Goal: Check status: Check status

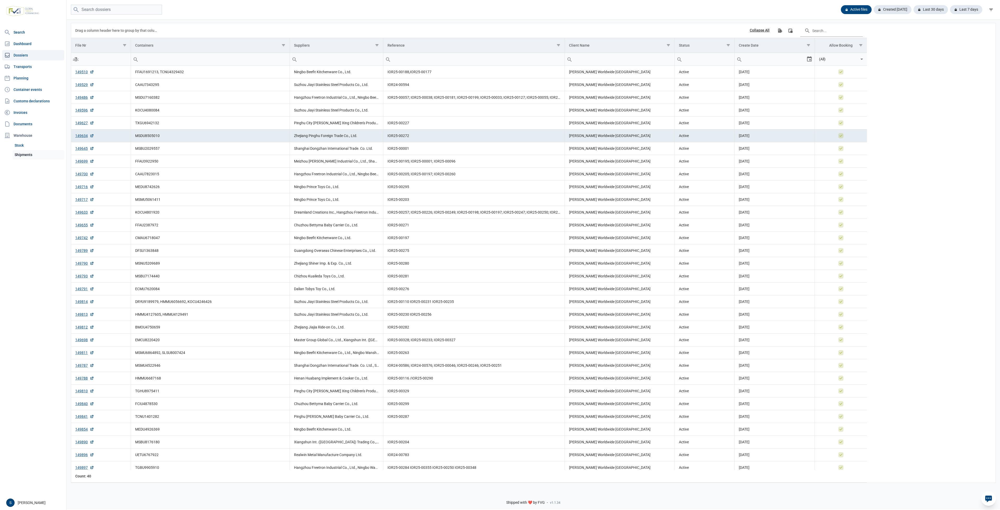
click at [42, 155] on link "Shipments" at bounding box center [38, 154] width 52 height 9
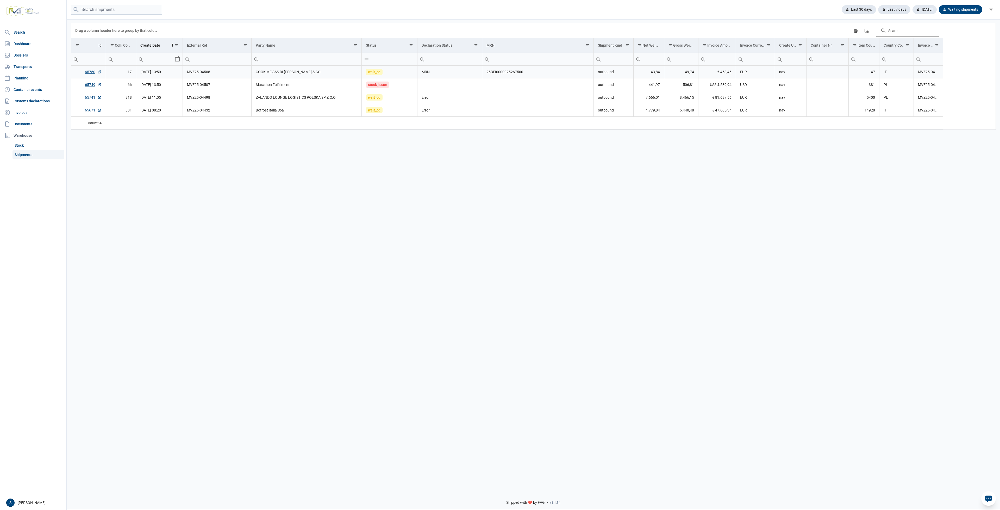
click at [248, 72] on td "MVZ25-04508" at bounding box center [217, 72] width 69 height 13
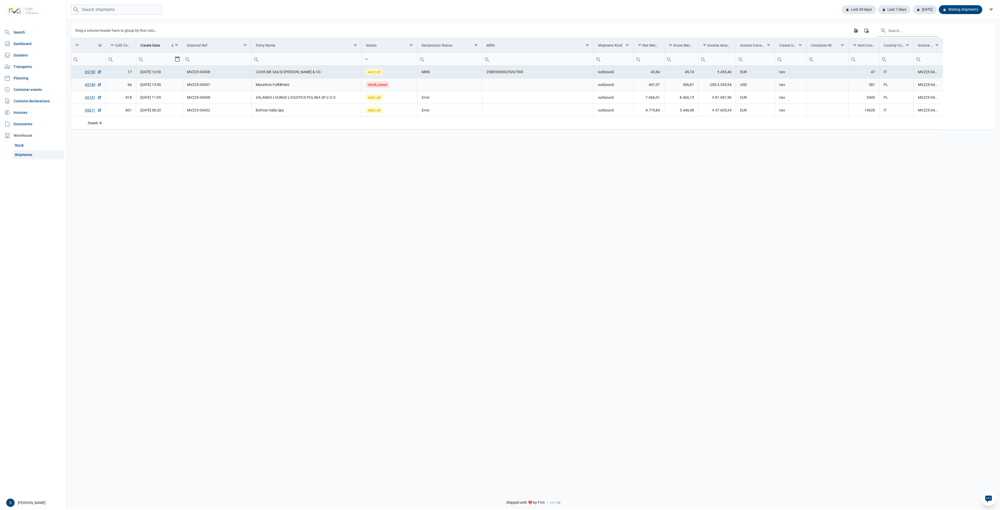
click at [189, 79] on td "MVZ25-04507" at bounding box center [217, 84] width 69 height 13
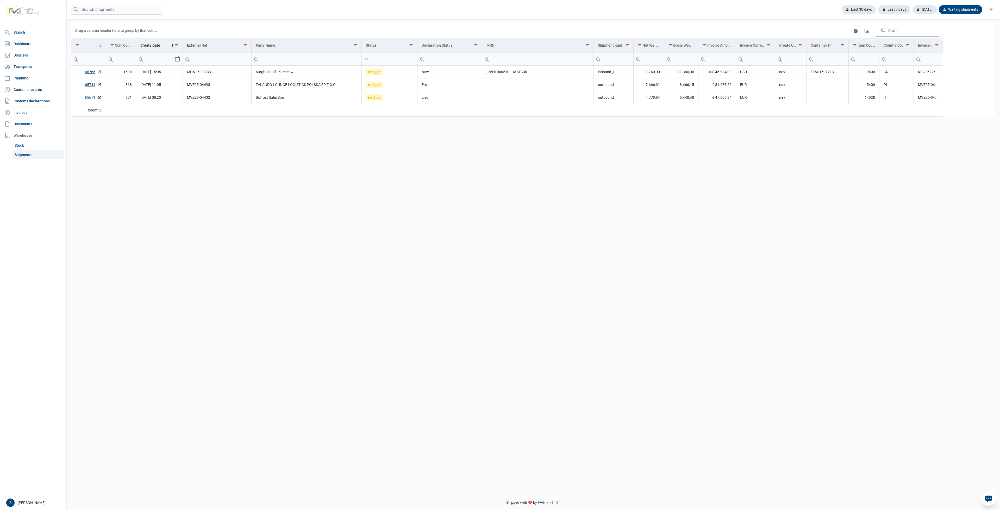
click at [878, 8] on div "Last 30 days Last 7 days Today Waiting shipments" at bounding box center [912, 9] width 141 height 9
click at [861, 7] on div "Last 30 days" at bounding box center [856, 9] width 39 height 9
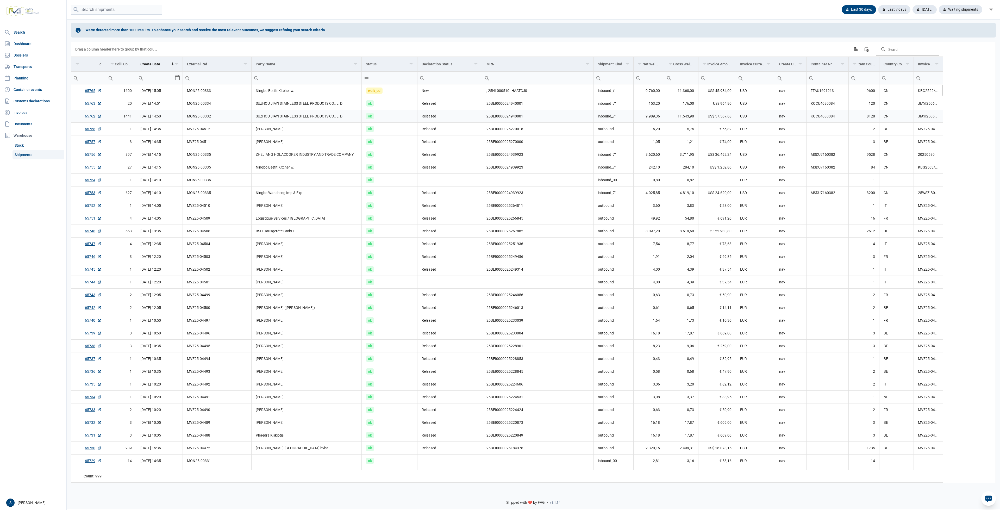
click at [291, 121] on td "SUZHOU JIAYI STAINLESS STEEL PRODUCTS CO., LTD" at bounding box center [307, 116] width 110 height 13
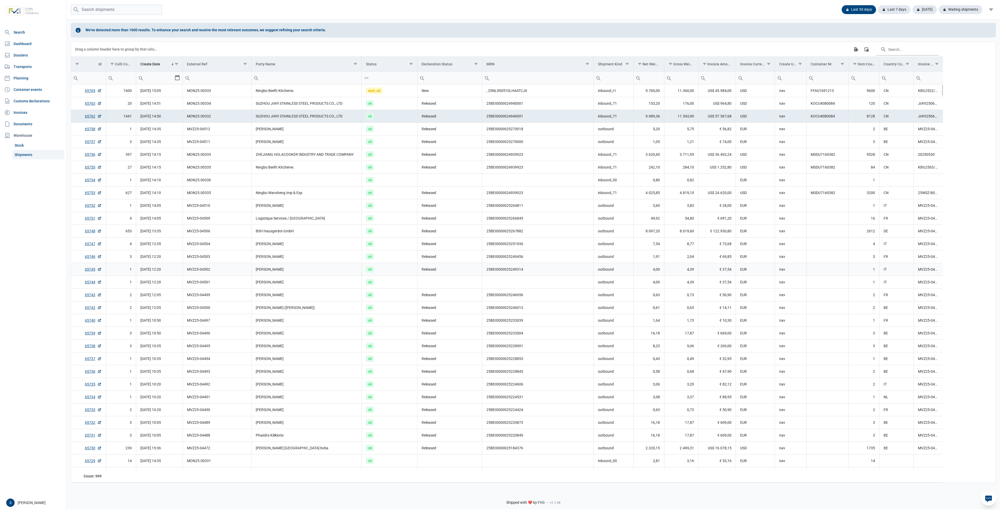
click at [584, 269] on td "25BEI0000025249314" at bounding box center [537, 269] width 111 height 13
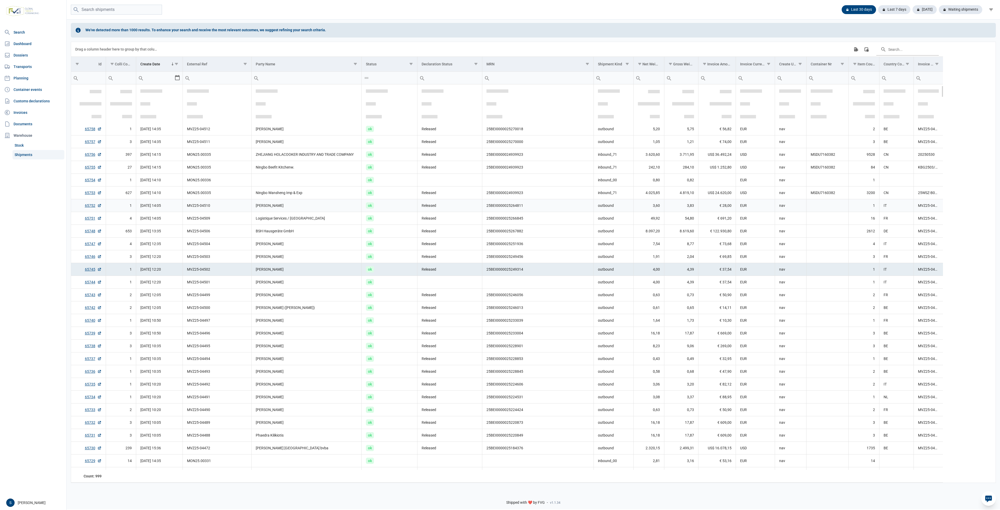
scroll to position [39, 0]
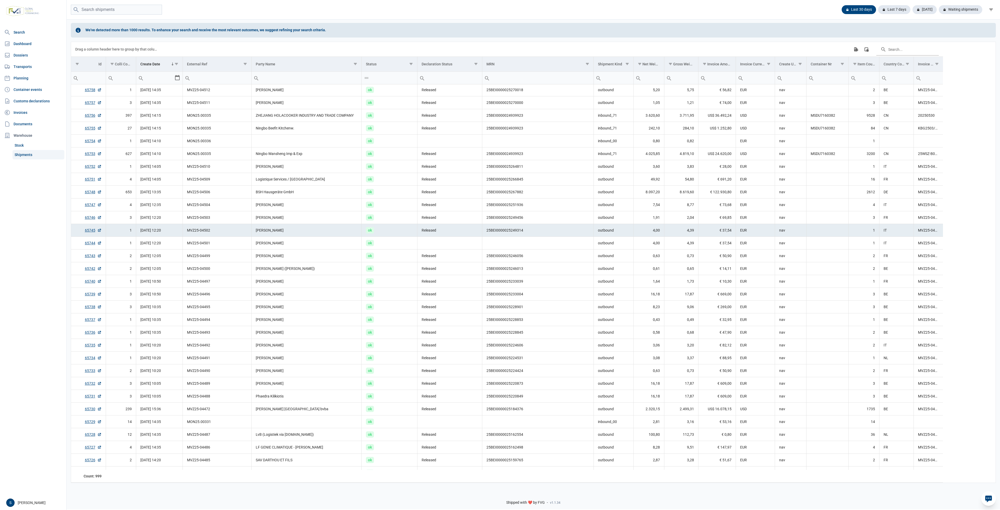
click at [205, 37] on div "We've detected more than 1000 results. To enhance your search and receive the m…" at bounding box center [533, 30] width 925 height 15
drag, startPoint x: 254, startPoint y: 26, endPoint x: 281, endPoint y: 26, distance: 26.8
click at [274, 26] on div "We've detected more than 1000 results. To enhance your search and receive the m…" at bounding box center [533, 30] width 925 height 15
drag, startPoint x: 320, startPoint y: 28, endPoint x: 411, endPoint y: 29, distance: 90.6
click at [409, 29] on div "We've detected more than 1000 results. To enhance your search and receive the m…" at bounding box center [533, 30] width 925 height 15
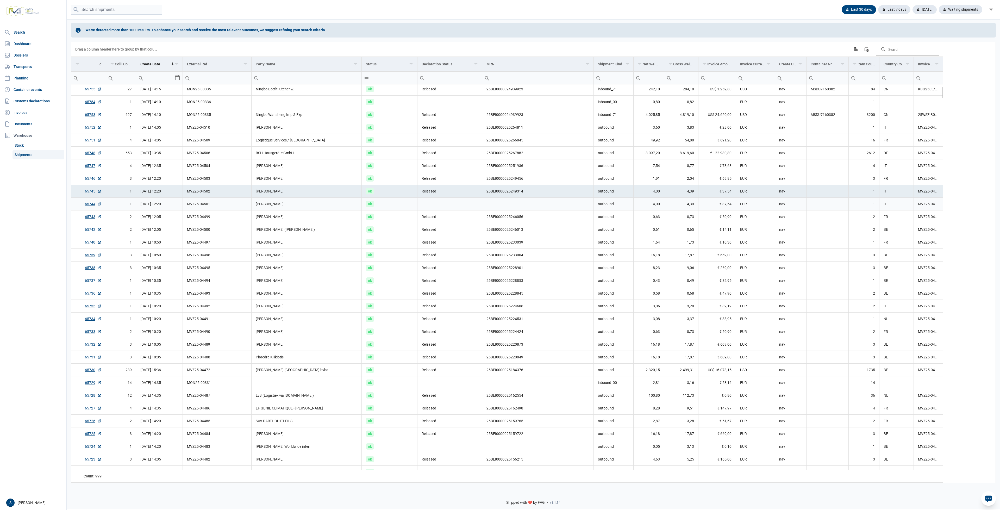
scroll to position [0, 0]
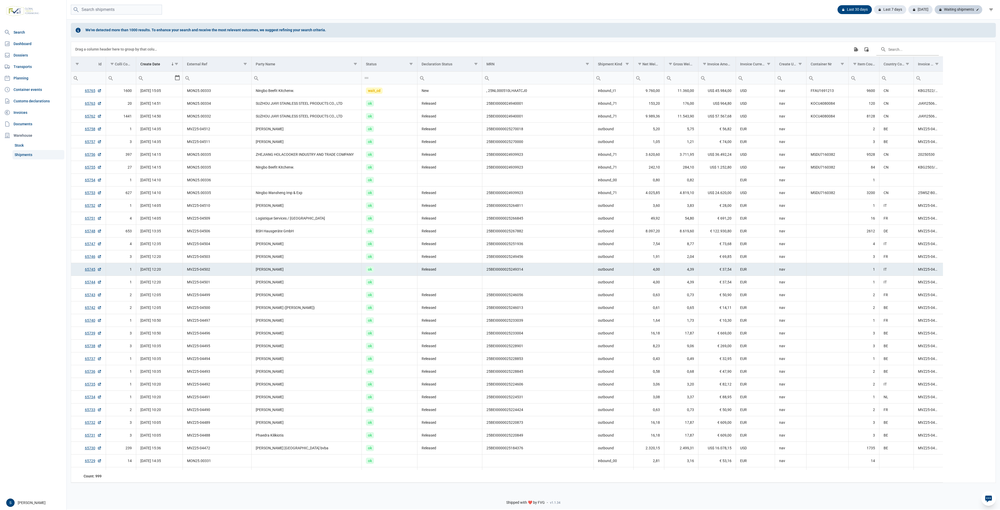
click at [960, 10] on div "Waiting shipments" at bounding box center [959, 9] width 48 height 9
click at [960, 9] on div "Waiting shipments" at bounding box center [959, 9] width 48 height 9
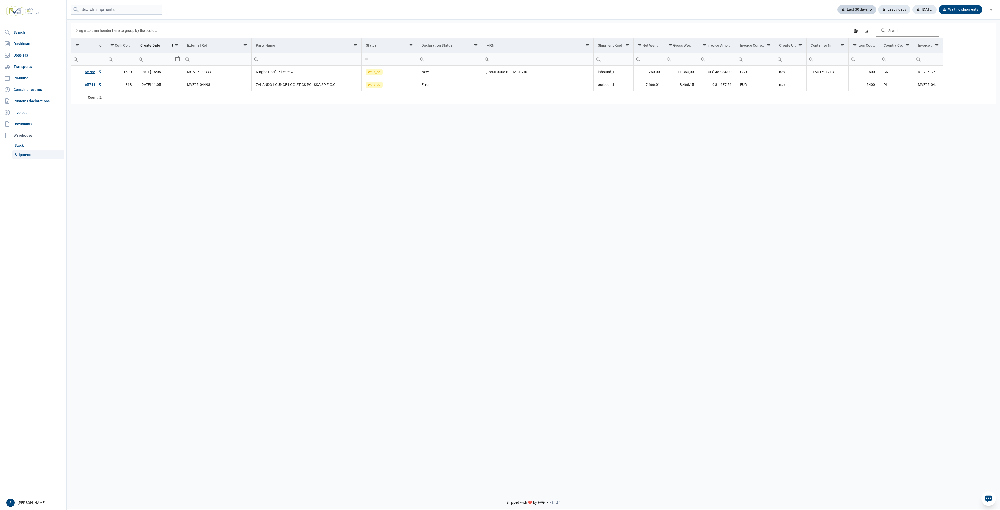
click at [853, 9] on div "Last 30 days" at bounding box center [856, 9] width 39 height 9
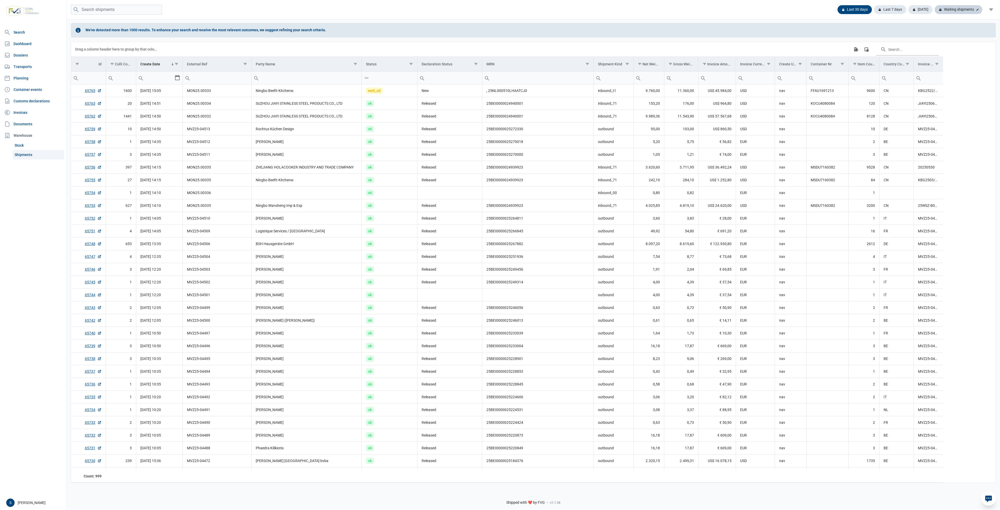
click at [951, 9] on div "Waiting shipments" at bounding box center [959, 9] width 48 height 9
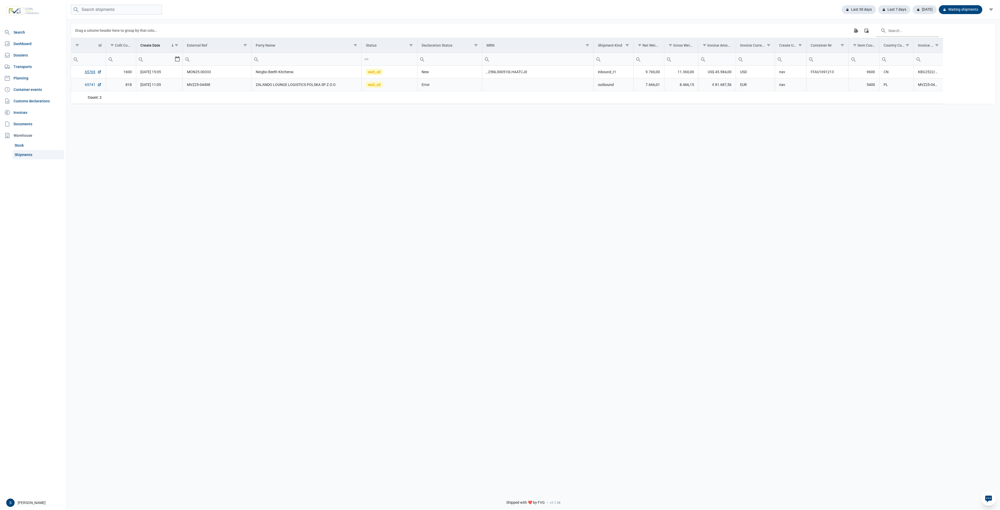
click at [94, 84] on link "65741" at bounding box center [93, 84] width 17 height 5
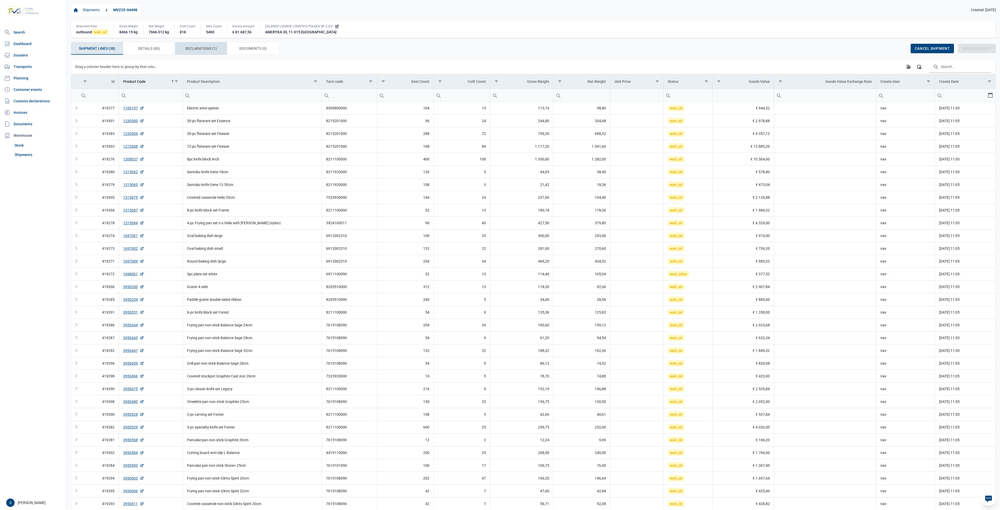
drag, startPoint x: 216, startPoint y: 43, endPoint x: 159, endPoint y: 139, distance: 111.5
click at [216, 43] on div "Declarations (1) Declarations (1)" at bounding box center [201, 48] width 52 height 12
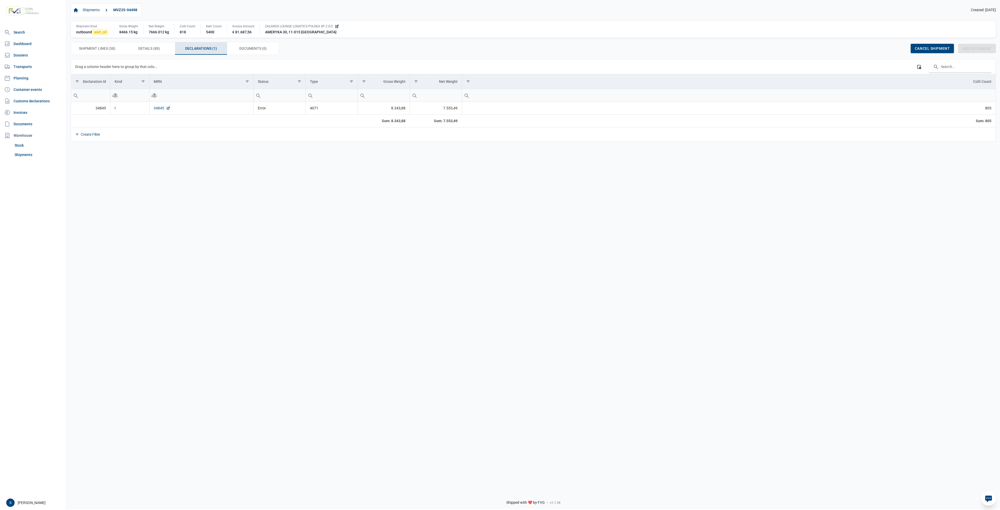
click at [161, 108] on link "34845" at bounding box center [162, 107] width 17 height 5
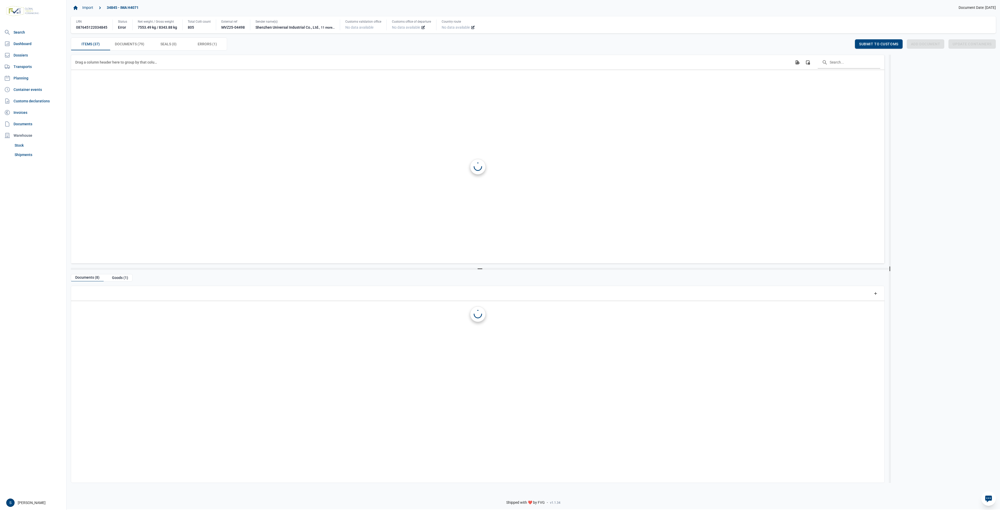
click at [216, 46] on span "Errors (1) Errors (1)" at bounding box center [207, 44] width 19 height 6
click at [216, 45] on span "Errors (1) Errors (1)" at bounding box center [207, 44] width 19 height 6
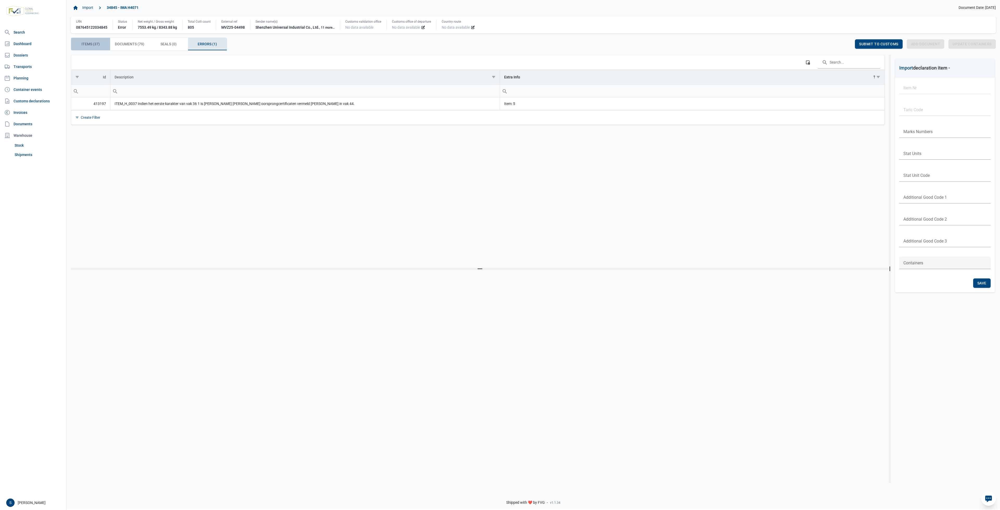
click at [90, 40] on div "Items (37) Items (37)" at bounding box center [90, 44] width 39 height 12
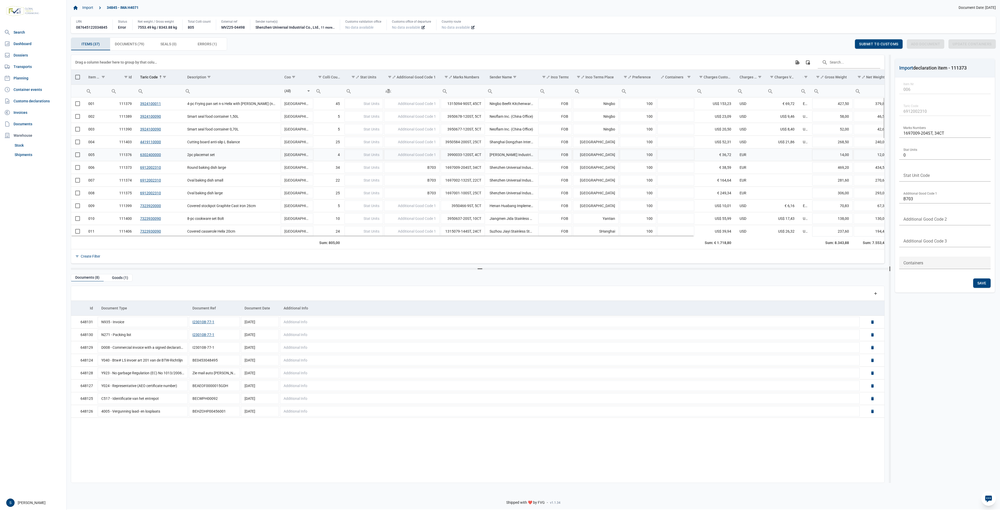
click at [100, 158] on td "005" at bounding box center [96, 154] width 25 height 13
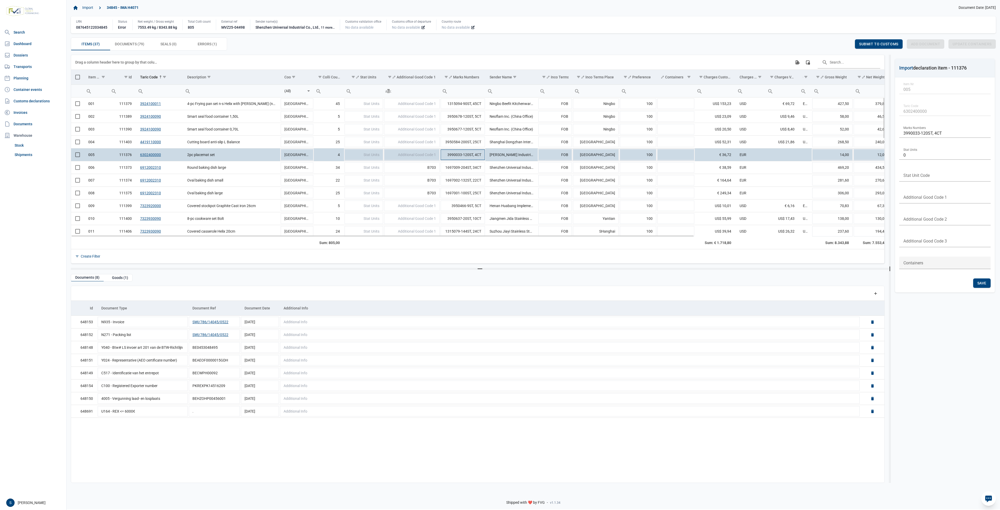
click at [467, 153] on td "3990033-120ST, 4CT" at bounding box center [462, 154] width 45 height 13
click at [639, 154] on td "100" at bounding box center [637, 154] width 37 height 13
drag, startPoint x: 649, startPoint y: 153, endPoint x: 648, endPoint y: 158, distance: 4.4
click at [662, 156] on tr "005 111376 6302400000 2pc placemat set Pakistan 4 Stat Units Additional Good Co…" at bounding box center [602, 154] width 1062 height 13
drag, startPoint x: 636, startPoint y: 157, endPoint x: 688, endPoint y: 157, distance: 52.3
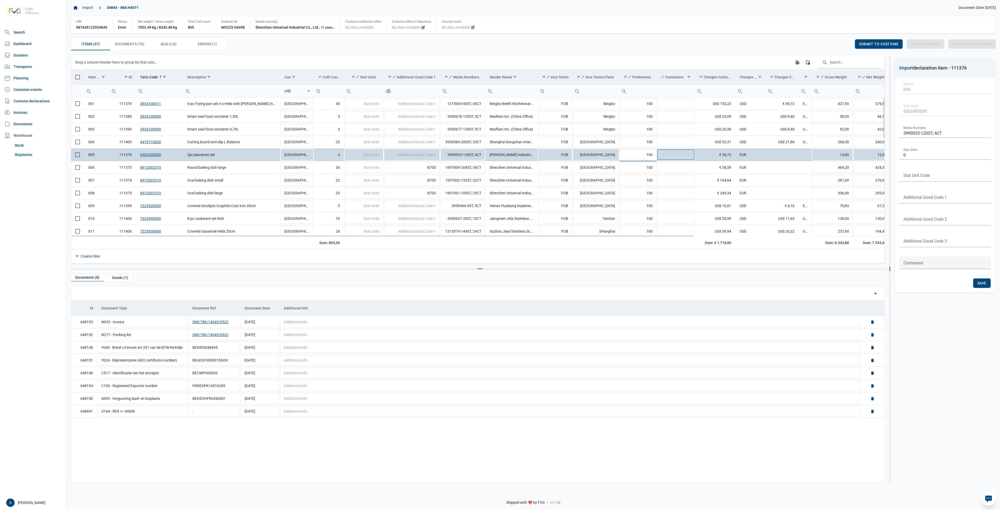
click at [688, 157] on tr "005 111376 6302400000 2pc placemat set Pakistan 4 Stat Units Additional Good Co…" at bounding box center [602, 154] width 1062 height 13
type input "200"
click at [646, 145] on td "100" at bounding box center [637, 141] width 37 height 13
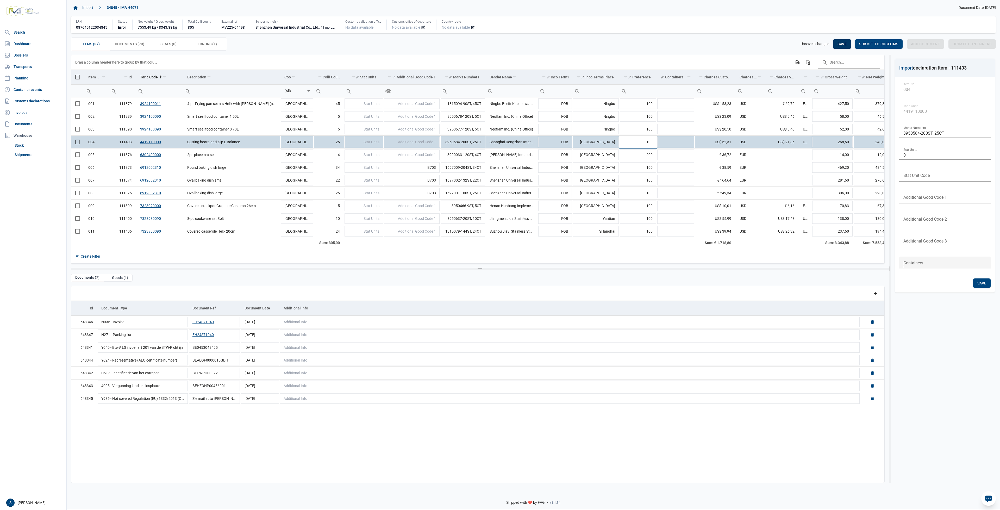
click at [837, 40] on div "Save" at bounding box center [841, 43] width 17 height 9
click at [838, 42] on div "Items (37) Items (37) Documents (79) Documents (79) Seals (0) Seals (0) Errors …" at bounding box center [533, 43] width 925 height 13
click at [875, 46] on span "Submit to customs" at bounding box center [878, 44] width 39 height 4
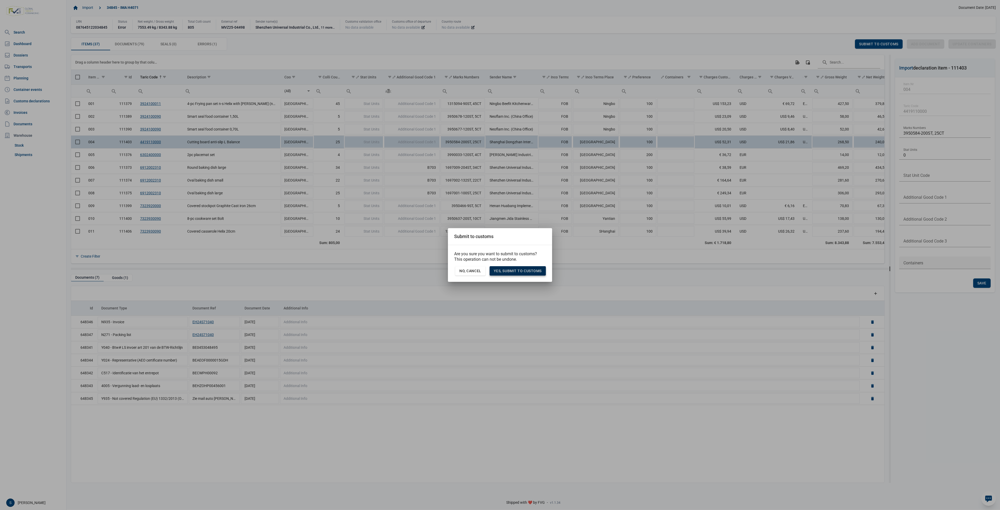
click at [533, 272] on span "Yes, Submit to customs" at bounding box center [518, 271] width 48 height 4
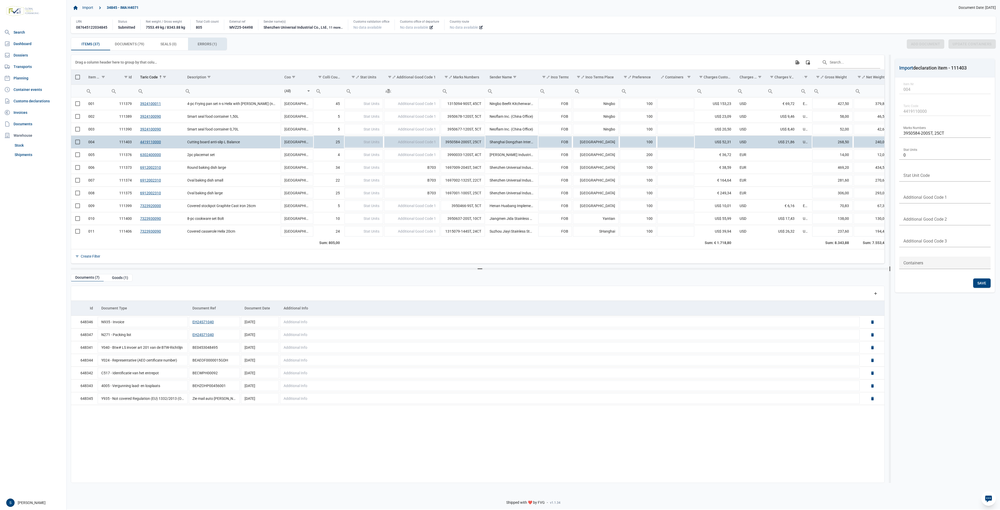
drag, startPoint x: 214, startPoint y: 43, endPoint x: 199, endPoint y: 39, distance: 15.3
drag, startPoint x: 199, startPoint y: 39, endPoint x: 197, endPoint y: 43, distance: 4.8
click at [197, 43] on div "Errors (1) Errors (1)" at bounding box center [207, 44] width 39 height 12
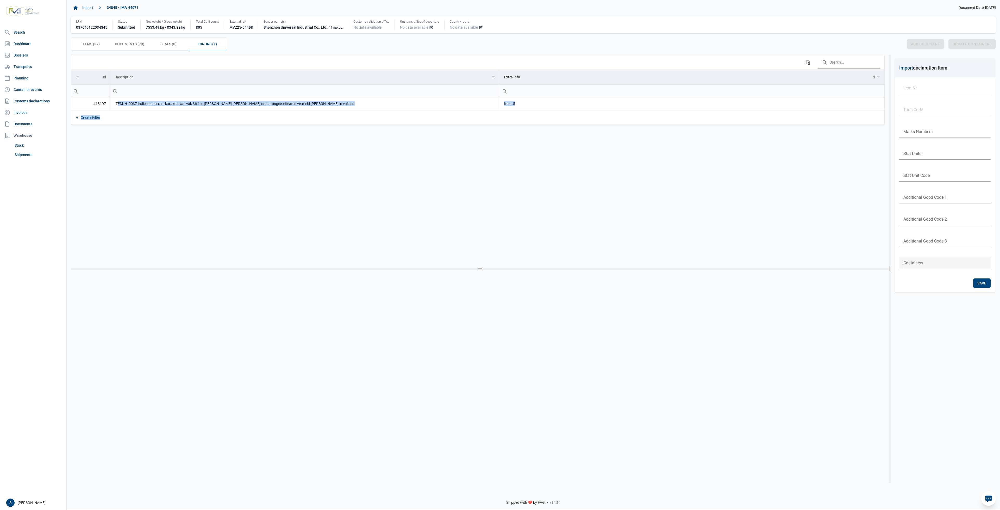
drag, startPoint x: 351, startPoint y: 110, endPoint x: 118, endPoint y: 104, distance: 232.9
click at [118, 104] on div "Data grid with 1 rows and 3 columns Column Chooser Id Description Extra Info 41…" at bounding box center [477, 90] width 813 height 70
click at [114, 106] on td "ITEM_H_0037 Indien het eerste karakter van vak 36 1 is dan mogen er geen oorspr…" at bounding box center [305, 103] width 390 height 13
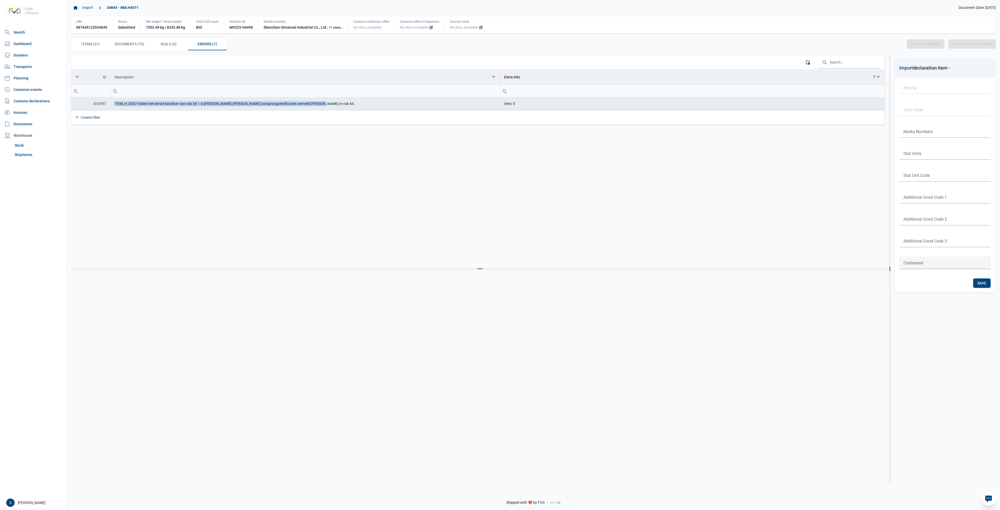
drag, startPoint x: 113, startPoint y: 106, endPoint x: 318, endPoint y: 102, distance: 204.7
click at [318, 102] on td "ITEM_H_0037 Indien het eerste karakter van vak 36 1 is dan mogen er geen oorspr…" at bounding box center [305, 103] width 390 height 13
copy td "ITEM_H_0037 Indien het eerste karakter van vak 36 1 is dan mogen er geen oorspr…"
click at [199, 122] on div "Create Filter" at bounding box center [477, 117] width 813 height 14
click at [196, 108] on td "ITEM_H_0037 Indien het eerste karakter van vak 36 1 is dan mogen er geen oorspr…" at bounding box center [305, 103] width 390 height 13
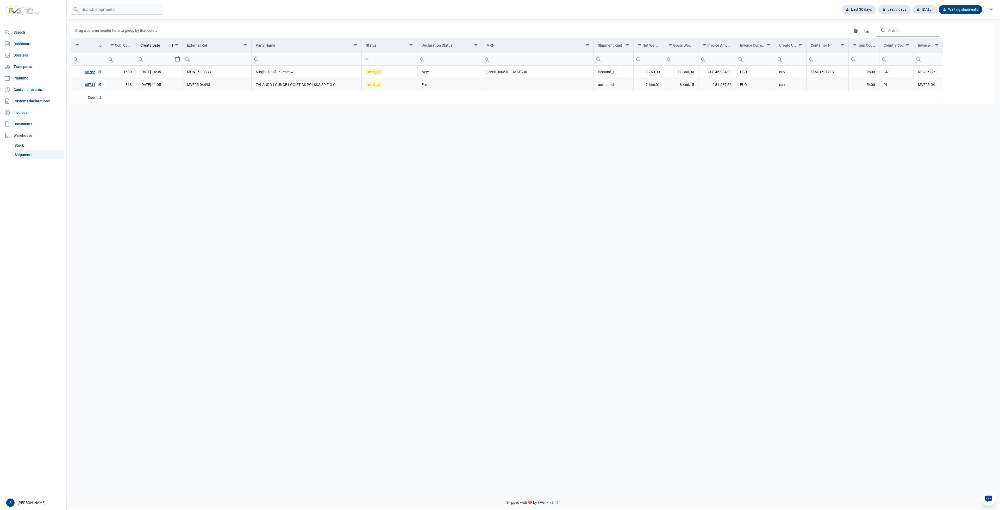
click at [431, 87] on td "Error" at bounding box center [449, 84] width 65 height 13
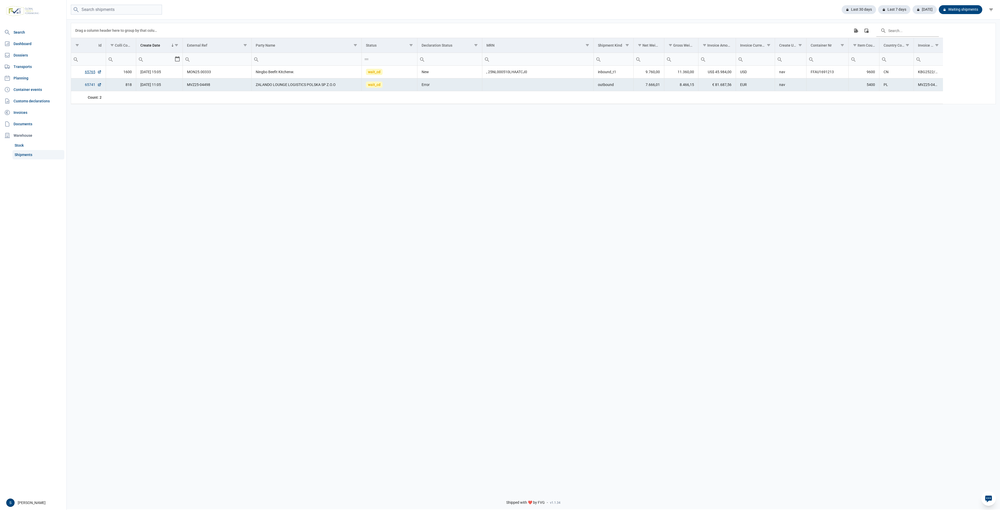
click at [86, 86] on link "65741" at bounding box center [93, 84] width 17 height 5
click at [309, 71] on td "Ningbo Beefit Kitchenw." at bounding box center [307, 72] width 110 height 13
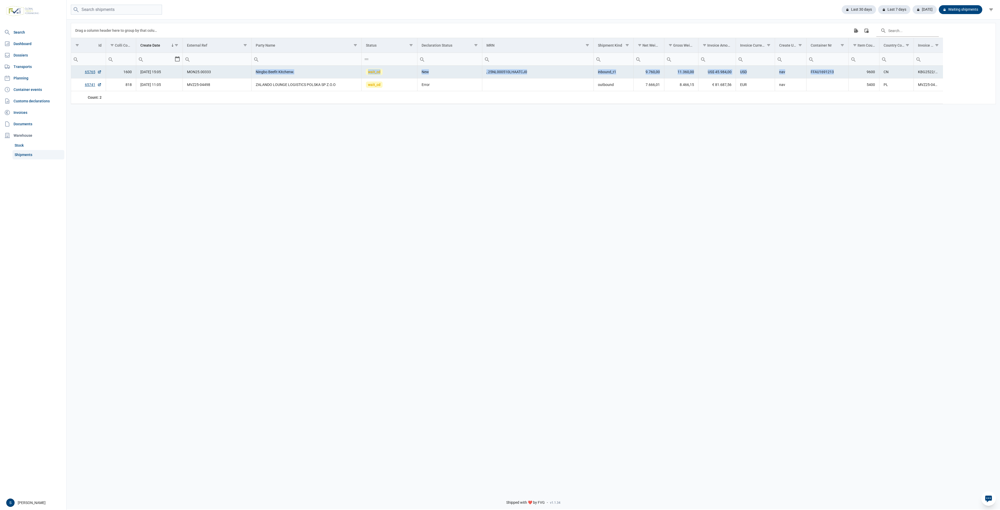
drag, startPoint x: 216, startPoint y: 70, endPoint x: 845, endPoint y: 69, distance: 628.6
click at [851, 75] on tr "65765 1600 26-08-2025 15:05 MON25.00333 Ningbo Beefit Kitchenw. wait_cd New , 2…" at bounding box center [507, 72] width 872 height 13
click at [843, 73] on td "FFAU1691213" at bounding box center [827, 72] width 42 height 13
click at [829, 74] on td "FFAU1691213" at bounding box center [827, 72] width 42 height 13
click at [526, 60] on input "Filter cell" at bounding box center [537, 59] width 111 height 12
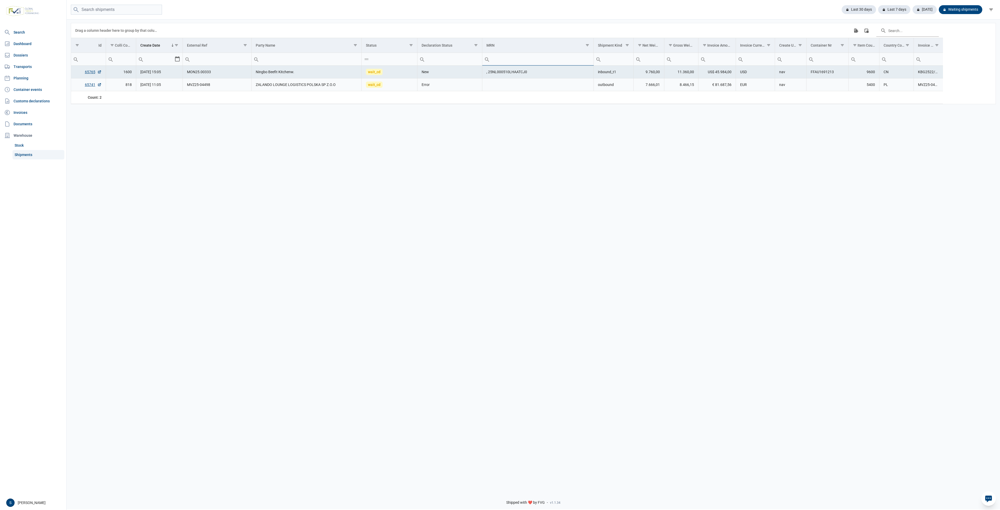
click at [627, 82] on td "outbound" at bounding box center [614, 84] width 40 height 13
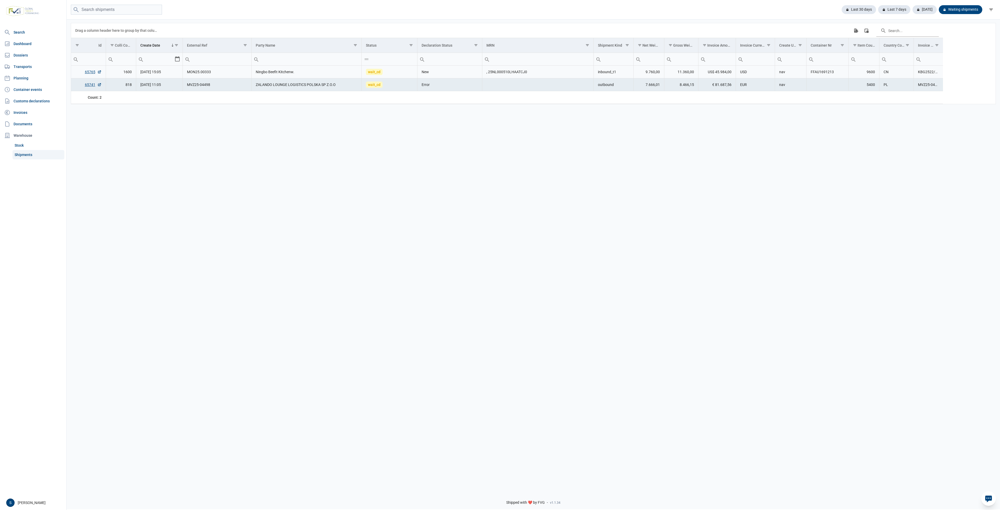
click at [615, 74] on td "inbound_t1" at bounding box center [614, 72] width 40 height 13
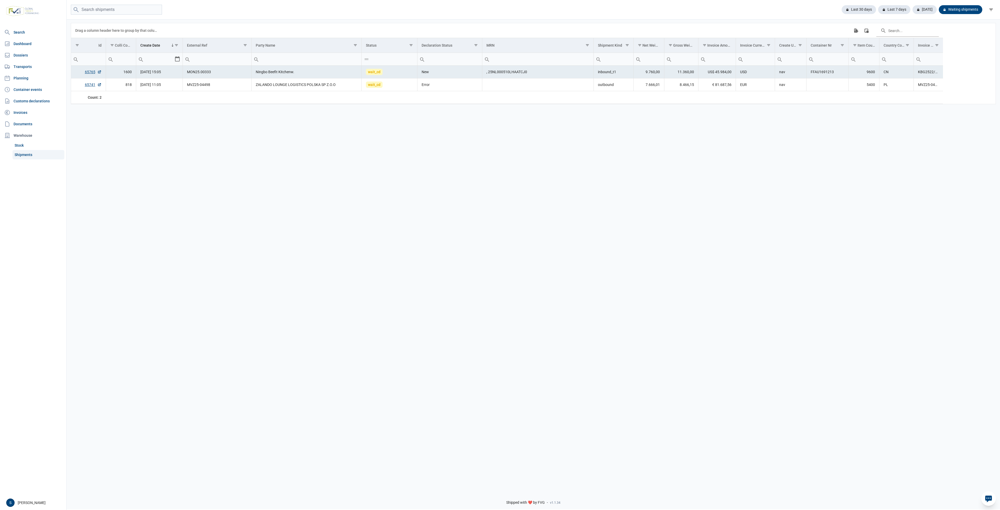
click at [614, 74] on td "inbound_t1" at bounding box center [614, 72] width 40 height 13
drag, startPoint x: 614, startPoint y: 74, endPoint x: 858, endPoint y: 71, distance: 244.0
click at [858, 71] on tr "65765 1600 26-08-2025 15:05 MON25.00333 Ningbo Beefit Kitchenw. wait_cd New , 2…" at bounding box center [507, 72] width 872 height 13
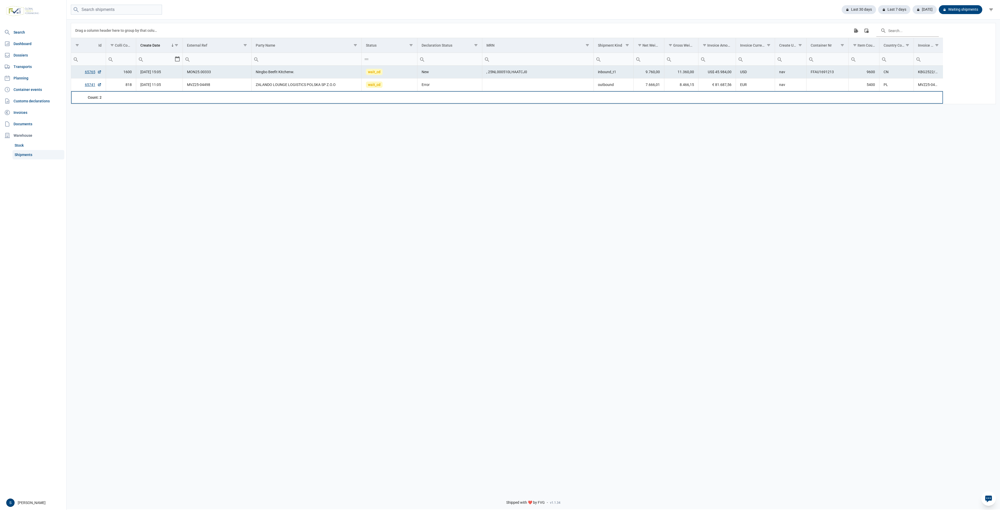
click at [446, 92] on td "Data grid with 2 rows and 18 columns" at bounding box center [449, 97] width 65 height 12
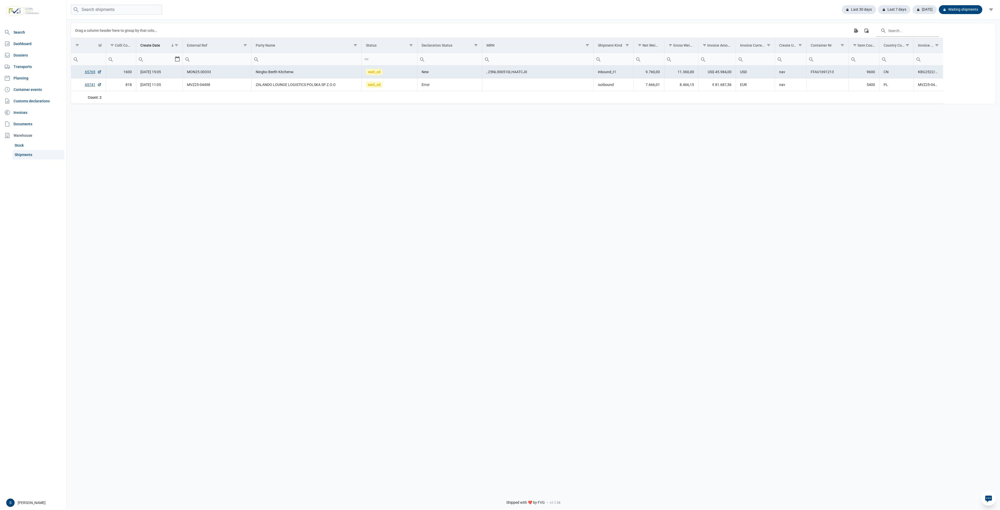
click at [450, 75] on td "New" at bounding box center [449, 72] width 65 height 13
drag, startPoint x: 480, startPoint y: 73, endPoint x: 489, endPoint y: 73, distance: 8.9
click at [485, 73] on tr "65765 1600 26-08-2025 15:05 MON25.00333 Ningbo Beefit Kitchenw. wait_cd New , 2…" at bounding box center [507, 72] width 872 height 13
drag, startPoint x: 821, startPoint y: 76, endPoint x: 787, endPoint y: 74, distance: 34.7
click at [821, 75] on td "FFAU1691213" at bounding box center [827, 72] width 42 height 13
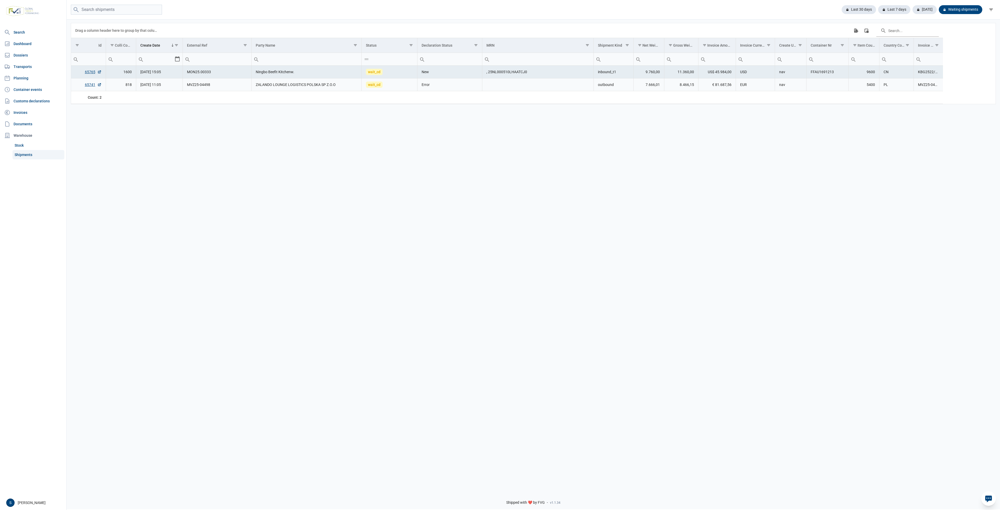
click at [205, 85] on td "MVZ25-04498" at bounding box center [217, 84] width 69 height 13
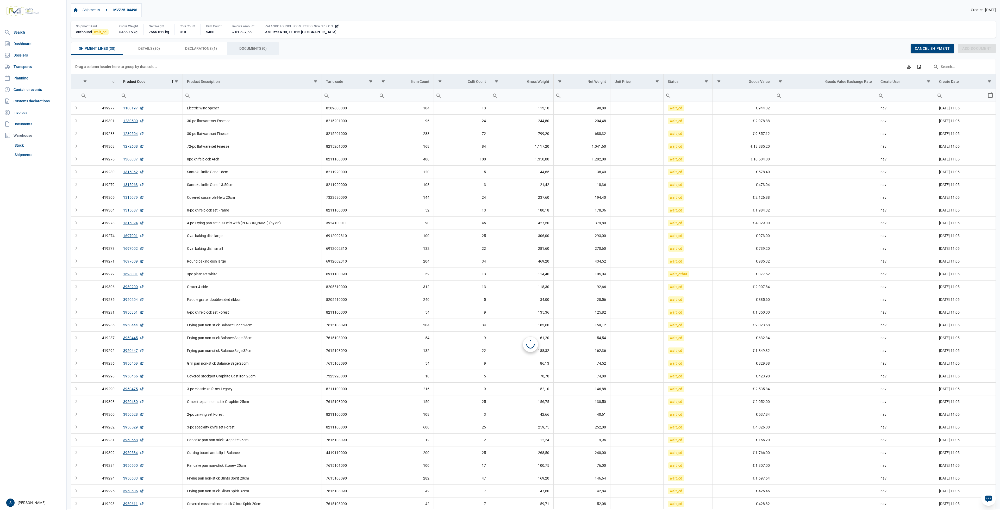
click at [243, 44] on div "Documents (0) Documents (0)" at bounding box center [253, 48] width 52 height 12
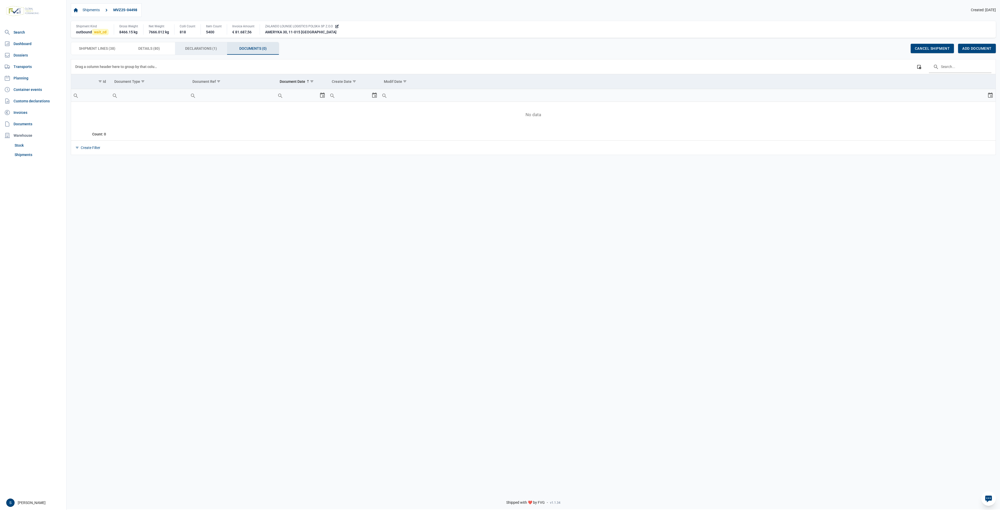
click at [197, 47] on span "Declarations (1) Declarations (1)" at bounding box center [201, 48] width 32 height 6
click at [162, 110] on link "34845" at bounding box center [162, 107] width 17 height 5
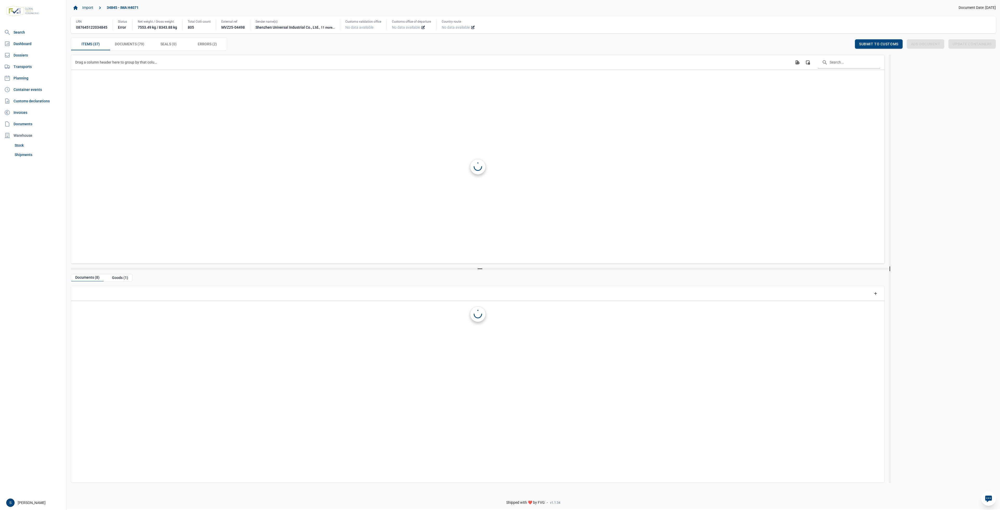
click at [209, 48] on div "Errors (2) Errors (2)" at bounding box center [207, 44] width 39 height 12
click at [209, 47] on span "Errors (2) Errors (2)" at bounding box center [207, 44] width 19 height 6
click at [212, 42] on span "Errors (2) Errors (2)" at bounding box center [207, 44] width 19 height 6
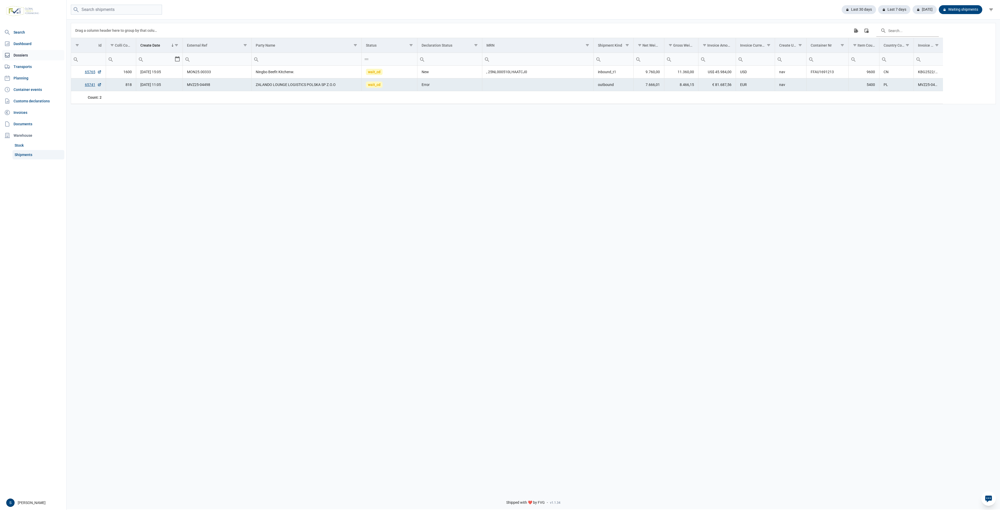
click at [31, 60] on link "Dossiers" at bounding box center [33, 55] width 62 height 10
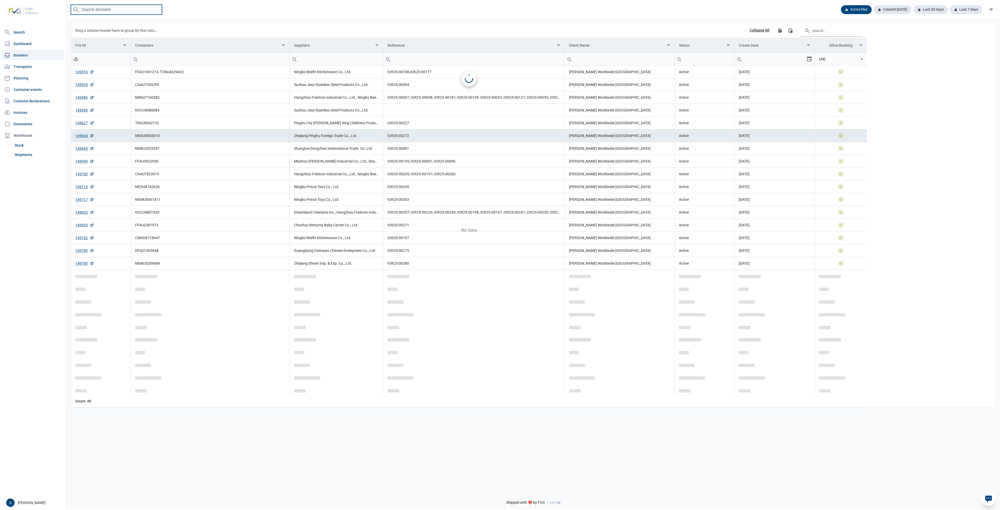
click at [110, 11] on input "search" at bounding box center [116, 10] width 91 height 10
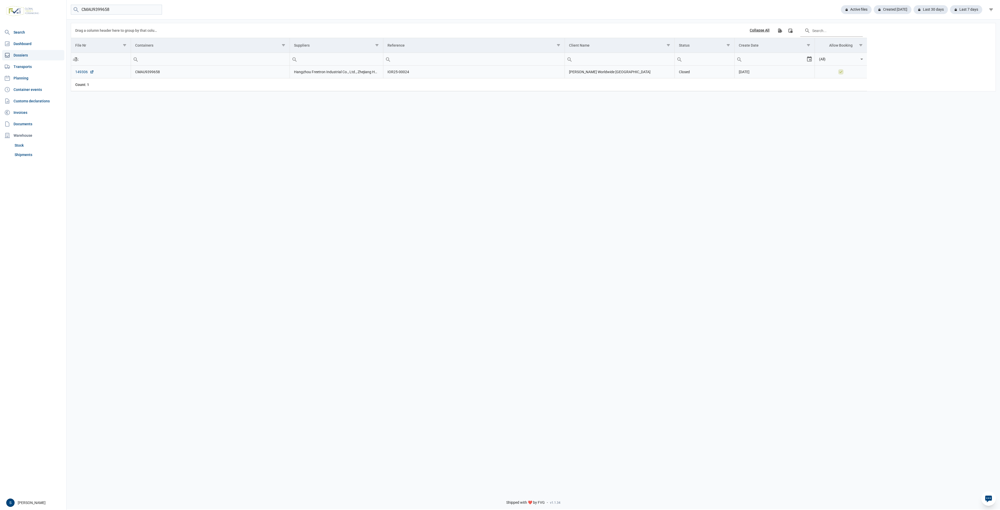
click at [84, 72] on link "149306" at bounding box center [84, 71] width 19 height 5
drag, startPoint x: 120, startPoint y: 10, endPoint x: -24, endPoint y: 26, distance: 144.8
click at [0, 26] on html "For evaluation purposes only. Redistribution prohibited. Please register an exi…" at bounding box center [500, 255] width 1000 height 510
type input "TRHU7733170"
drag, startPoint x: 104, startPoint y: 72, endPoint x: 93, endPoint y: 71, distance: 11.2
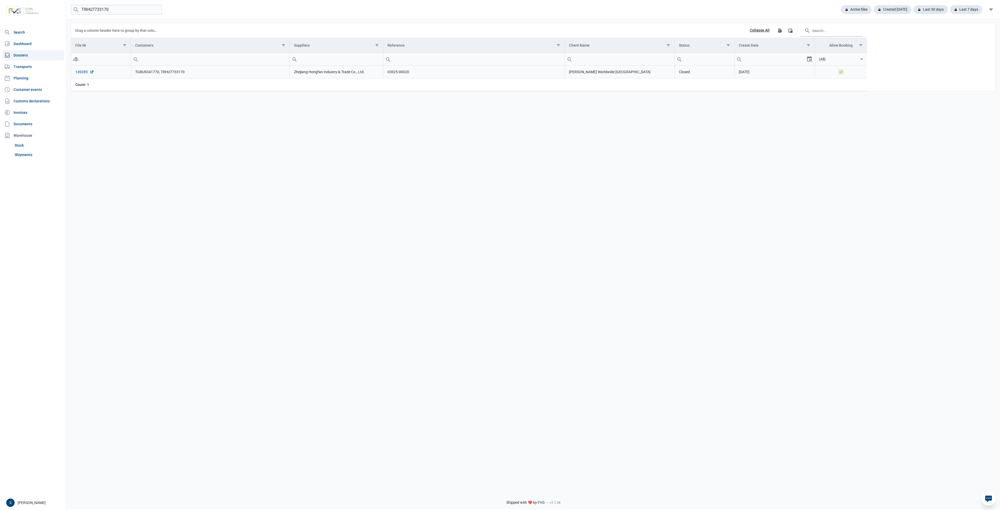
click at [102, 71] on td "149285" at bounding box center [101, 72] width 60 height 13
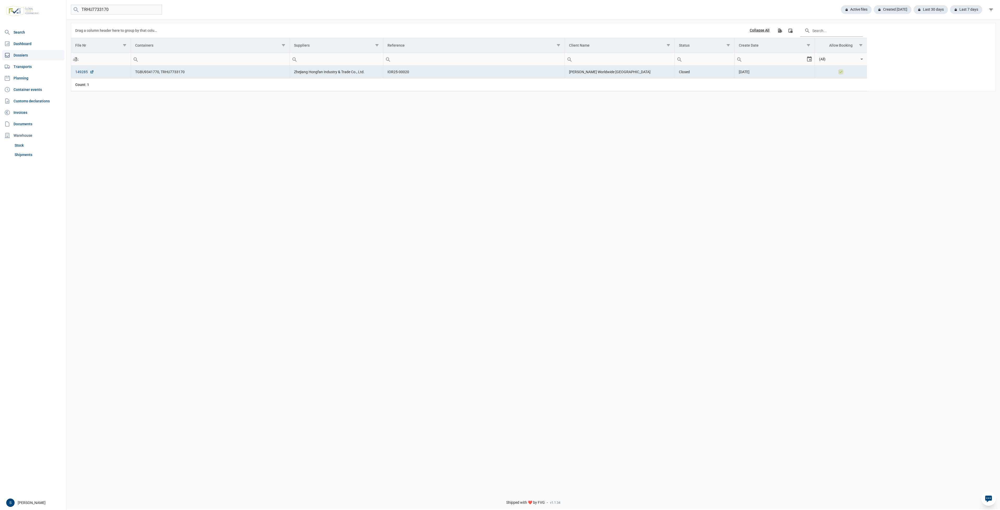
click at [93, 71] on icon "Data grid with 1 rows and 8 columns" at bounding box center [92, 72] width 4 height 4
click at [158, 71] on td "TGBU9341770, TRHU7733170" at bounding box center [210, 72] width 159 height 13
drag, startPoint x: 158, startPoint y: 71, endPoint x: 129, endPoint y: 72, distance: 28.9
click at [129, 72] on tr "149285 TGBU9341770, TRHU7733170 Zhejiang Hongfan Industry & Trade Co., Ltd. IOR…" at bounding box center [469, 72] width 796 height 13
copy tr "TGBU9341770"
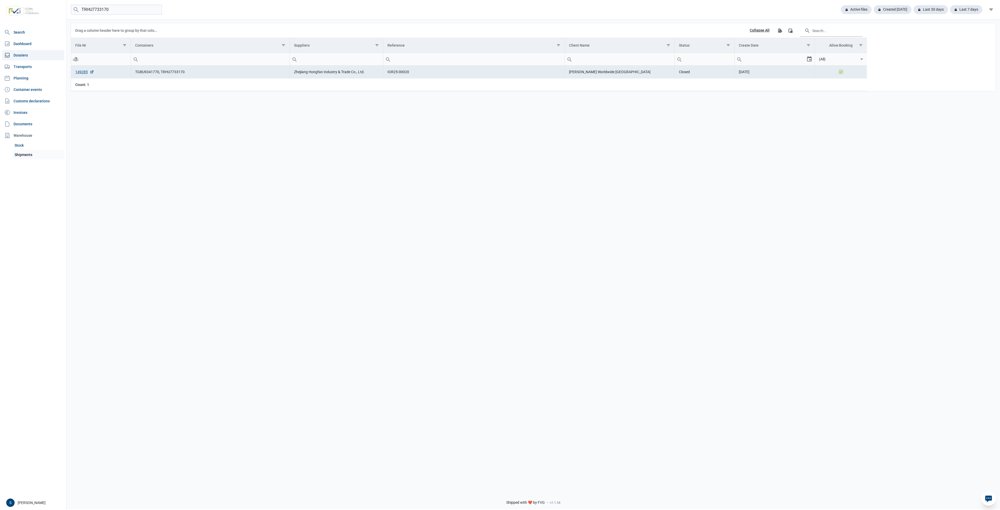
click at [32, 153] on link "Shipments" at bounding box center [38, 154] width 52 height 9
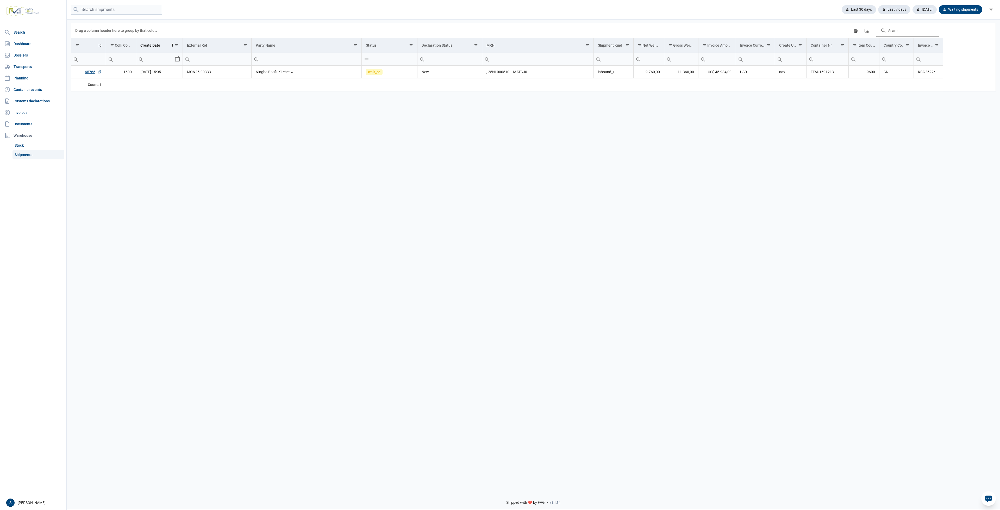
click at [865, 16] on div "Last 30 days Last 7 days [DATE] Waiting shipments" at bounding box center [533, 10] width 933 height 20
click at [863, 8] on div "Last 30 days" at bounding box center [856, 9] width 39 height 9
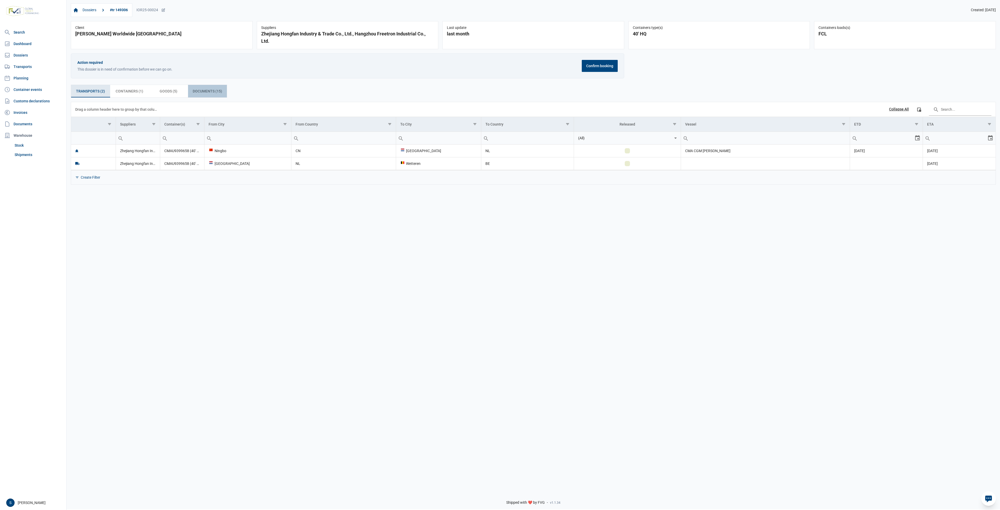
click at [206, 95] on div "Documents (15) Documents (15)" at bounding box center [207, 91] width 39 height 12
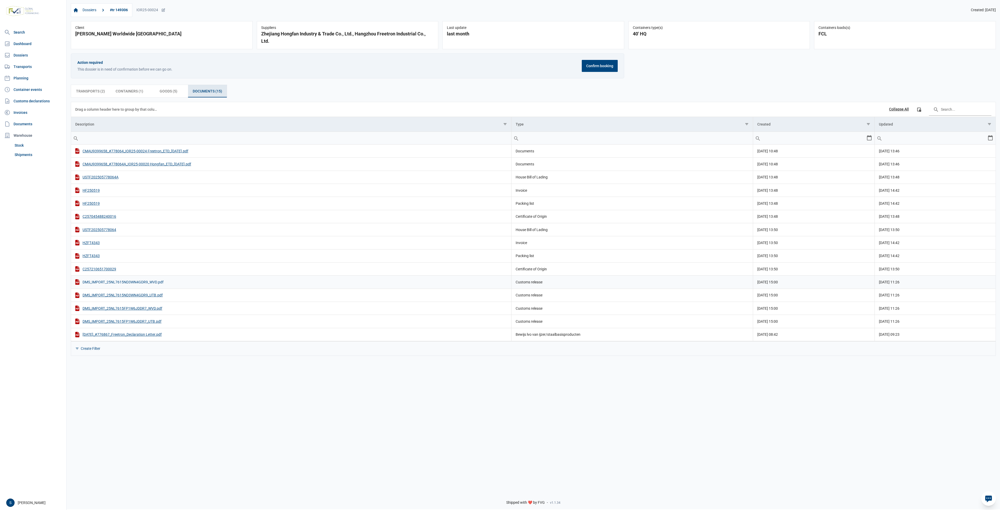
click at [118, 282] on div "DMS_IMPORT_25NL7615ND3WN4GDR9_WVD.pdf" at bounding box center [291, 281] width 432 height 5
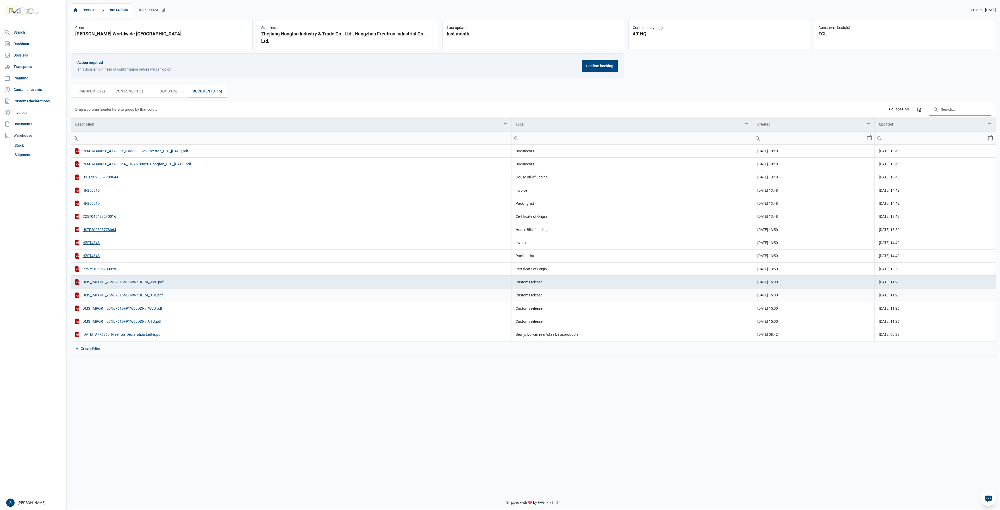
click at [113, 295] on div "DMS_IMPORT_25NL7615ND3WN4GDR9_UTB.pdf" at bounding box center [291, 294] width 432 height 5
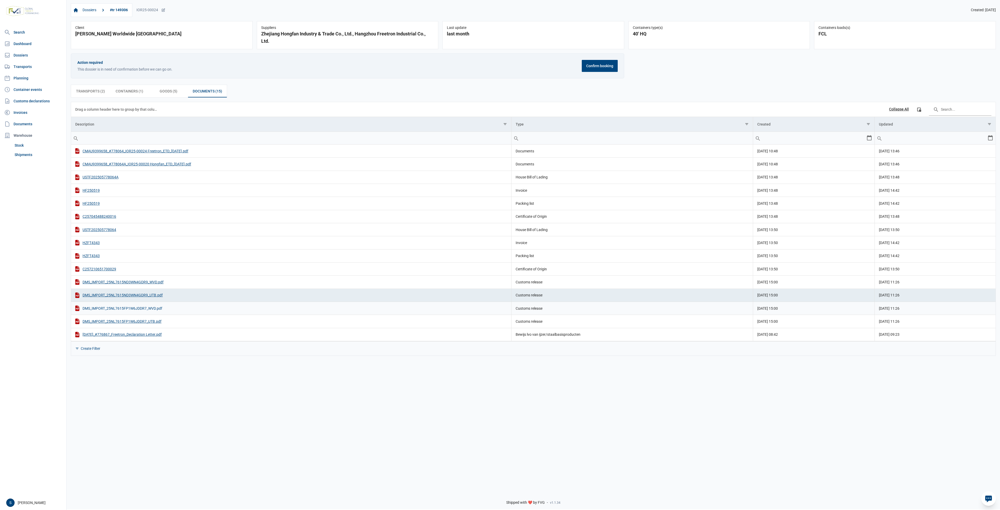
click at [139, 308] on div "DMS_IMPORT_25NL7615FP1W6JDDR7_WVD.pdf" at bounding box center [291, 307] width 432 height 5
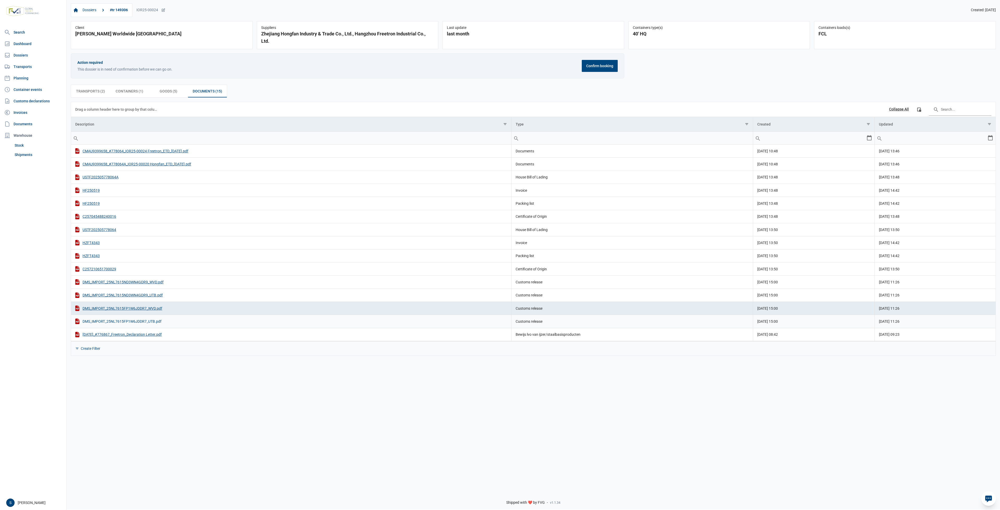
click at [142, 324] on div "DMS_IMPORT_25NL7615FP1W6JDDR7_UTB.pdf" at bounding box center [291, 320] width 432 height 5
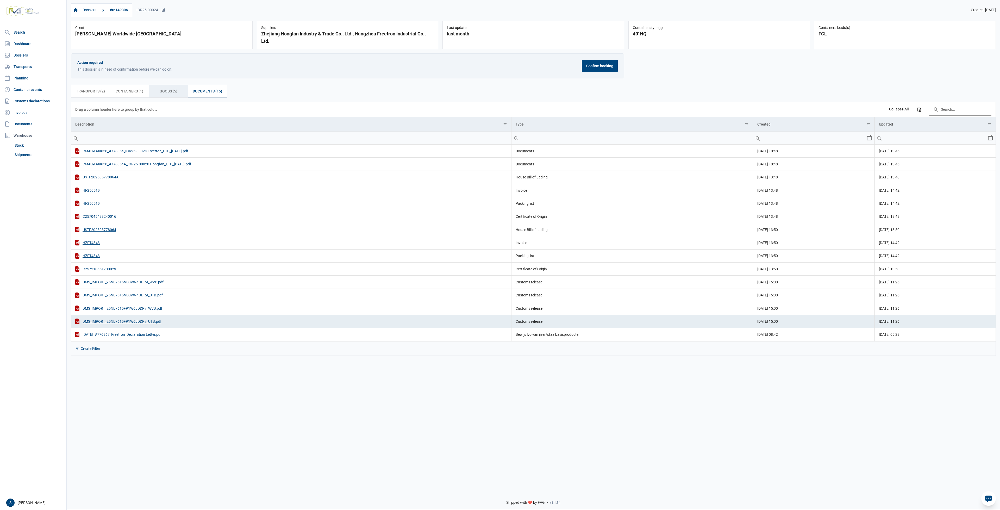
click at [162, 93] on span "Goods (5) Goods (5)" at bounding box center [169, 91] width 18 height 6
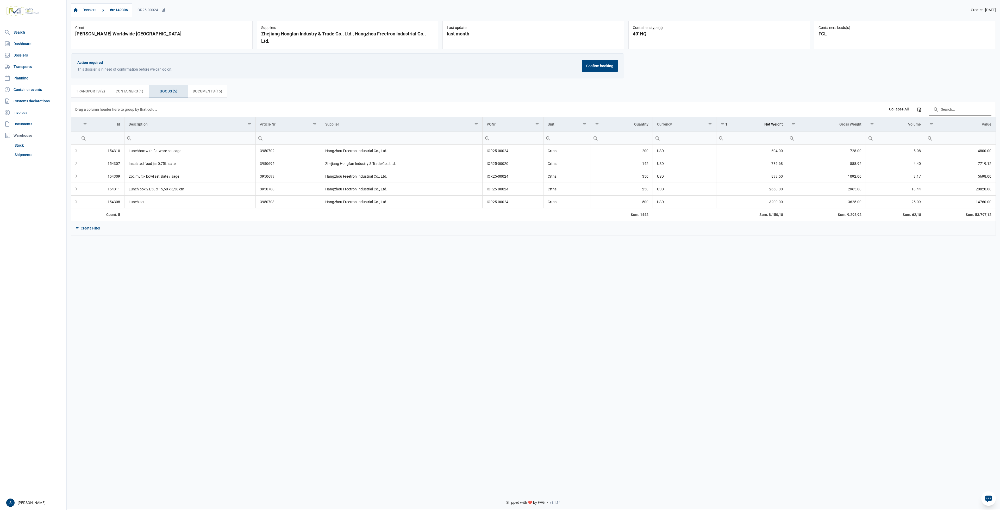
click at [140, 100] on div "Transports (2) Transports (2) Containers (1) Containers (1) Goods (5) Goods (5)…" at bounding box center [533, 159] width 933 height 159
click at [143, 89] on span "Containers (1) Containers (1)" at bounding box center [130, 91] width 28 height 6
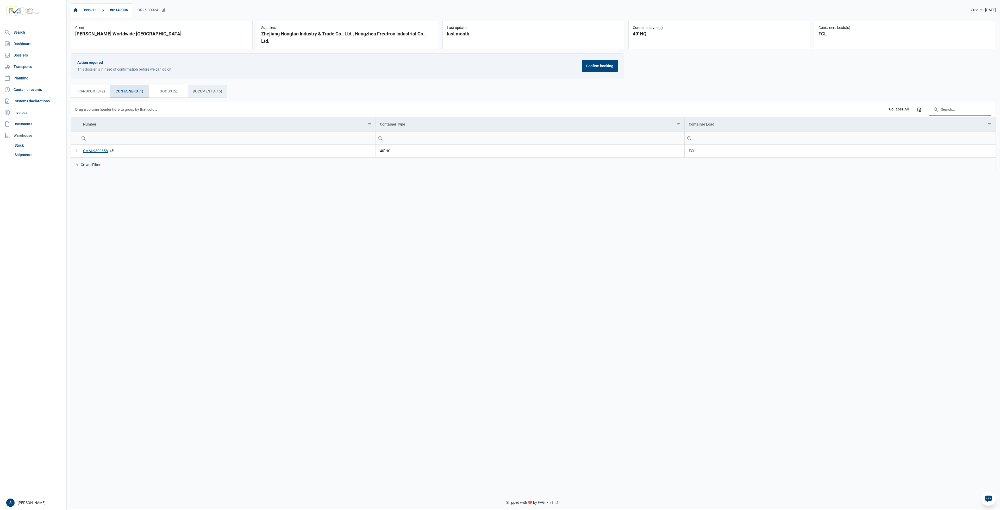
click at [195, 94] on span "Documents (15) Documents (15)" at bounding box center [207, 91] width 29 height 6
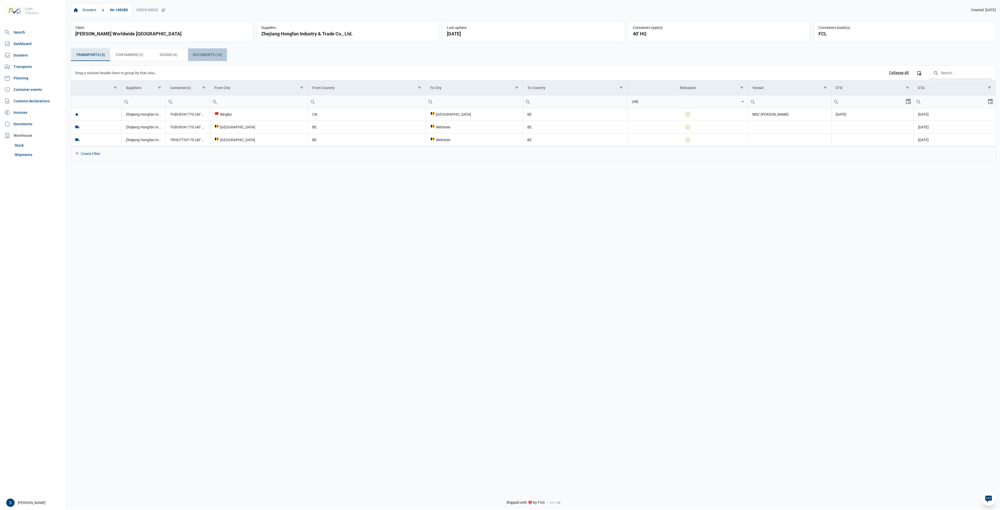
click at [210, 56] on span "Documents (10) Documents (10)" at bounding box center [207, 55] width 29 height 6
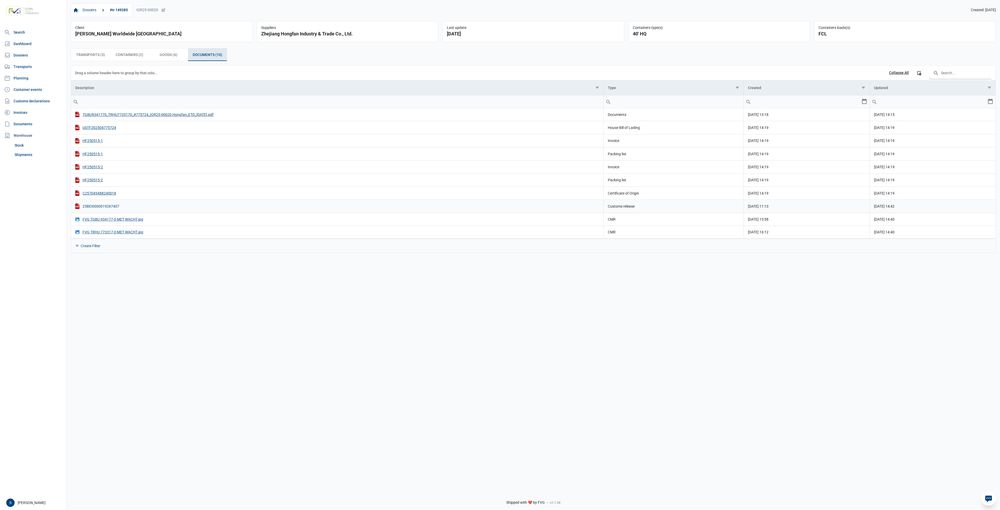
click at [107, 208] on div "25BEI0000019267407" at bounding box center [337, 205] width 524 height 5
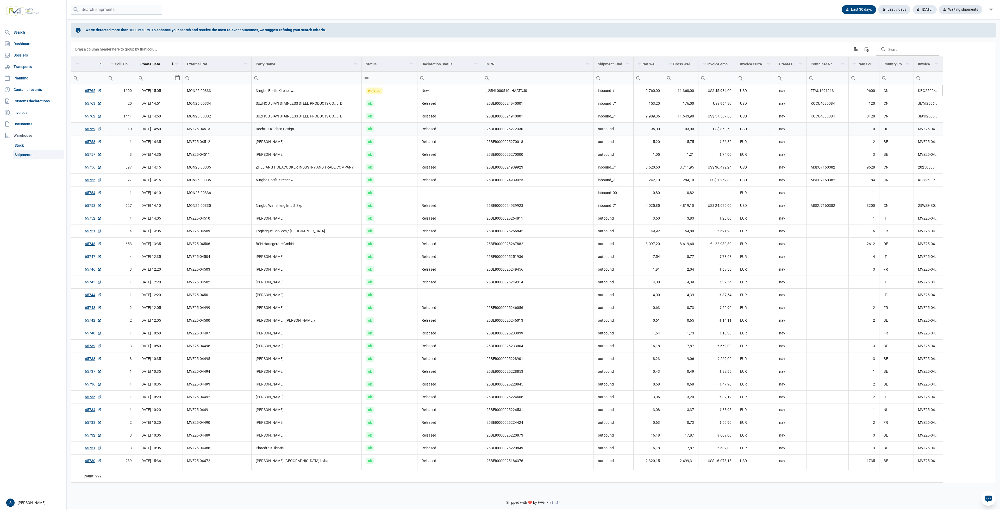
click at [586, 129] on td "25BEI0000025272330" at bounding box center [537, 129] width 111 height 13
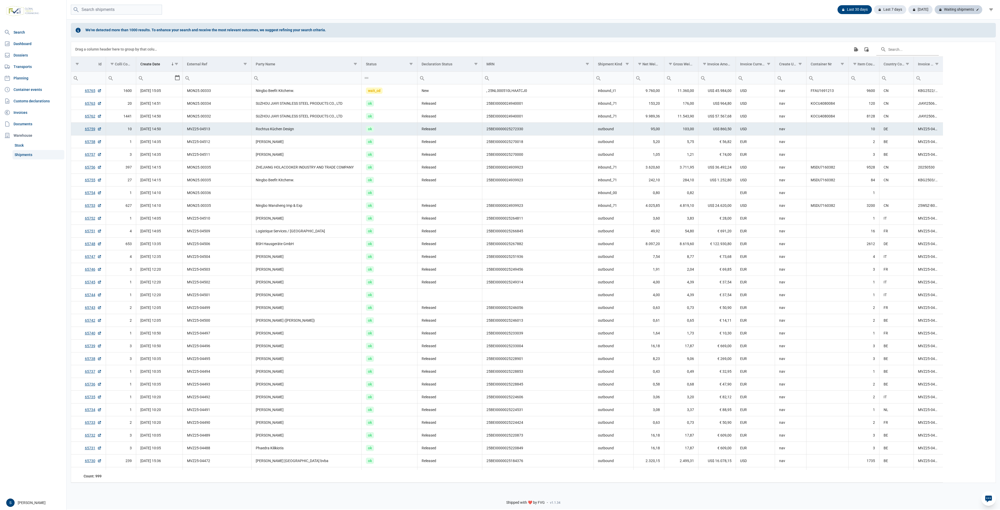
drag, startPoint x: 973, startPoint y: 10, endPoint x: 967, endPoint y: 11, distance: 6.6
click at [971, 10] on div "Waiting shipments" at bounding box center [959, 9] width 48 height 9
